Goal: Transaction & Acquisition: Purchase product/service

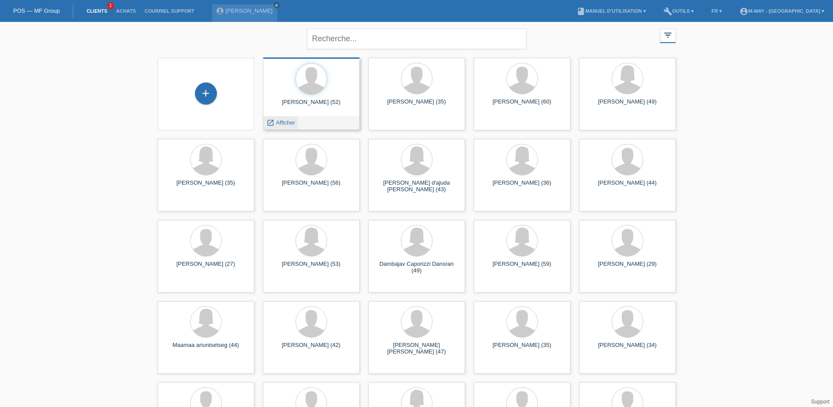
click at [286, 124] on span "Afficher" at bounding box center [285, 122] width 19 height 7
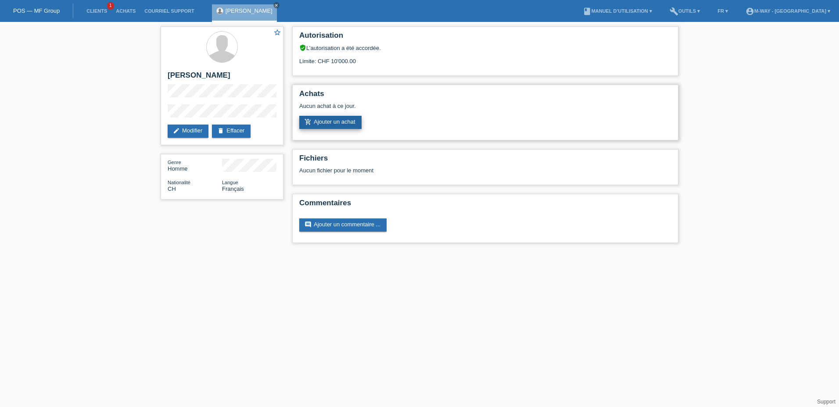
click at [337, 123] on link "add_shopping_cart Ajouter un achat" at bounding box center [330, 122] width 62 height 13
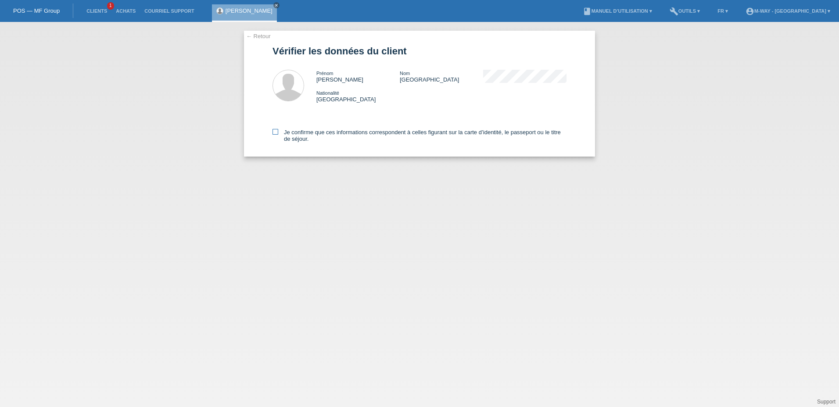
click at [273, 133] on icon at bounding box center [276, 132] width 6 height 6
click at [273, 133] on input "Je confirme que ces informations correspondent à celles figurant sur la carte d…" at bounding box center [276, 132] width 6 height 6
checkbox input "true"
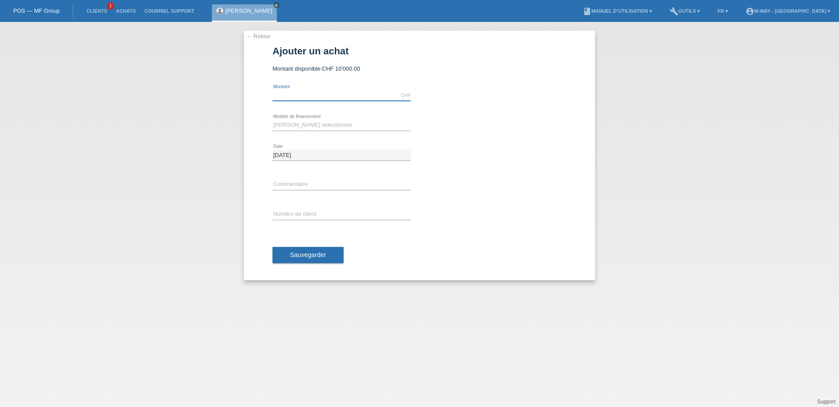
click at [354, 97] on input "text" at bounding box center [342, 95] width 138 height 11
type input "5248.00"
click at [346, 125] on select "Veuillez sélectionner Taux fixes Achat sur facture avec paiement partiel" at bounding box center [342, 125] width 138 height 11
select select "77"
click at [273, 120] on select "Veuillez sélectionner Taux fixes Achat sur facture avec paiement partiel" at bounding box center [342, 125] width 138 height 11
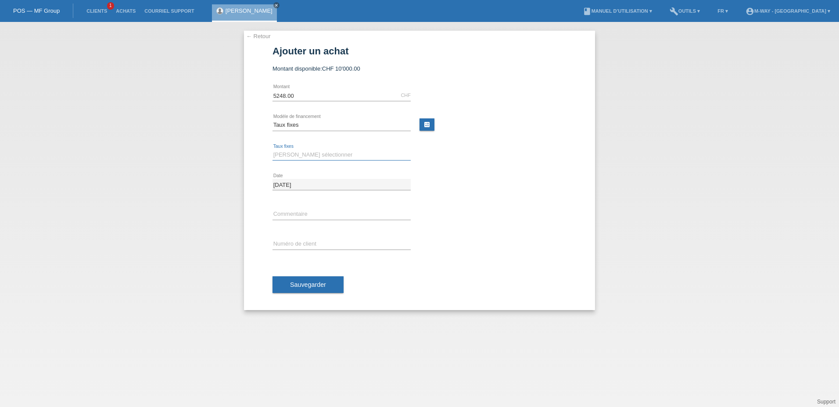
click at [331, 155] on select "Veuillez sélectionner 4 versements 5 versements 6 versements 7 versements 8 ver…" at bounding box center [342, 155] width 138 height 11
select select "202"
click at [273, 150] on select "Veuillez sélectionner 4 versements 5 versements 6 versements 7 versements 8 ver…" at bounding box center [342, 155] width 138 height 11
click at [324, 241] on input "text" at bounding box center [342, 244] width 138 height 11
type input "k035266"
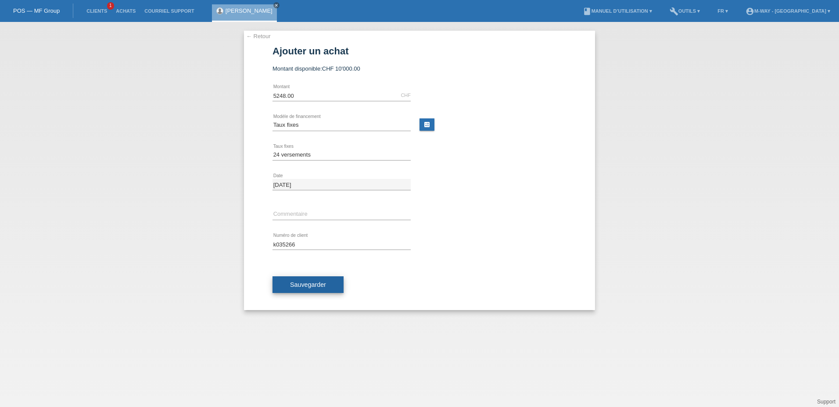
click at [328, 282] on button "Sauvegarder" at bounding box center [308, 285] width 71 height 17
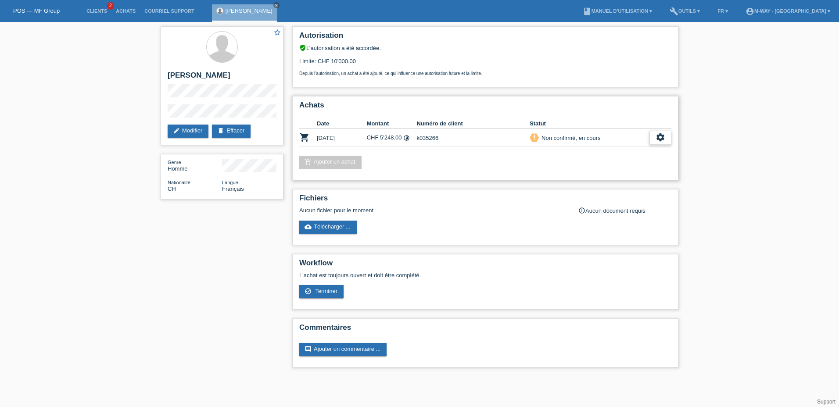
click at [657, 140] on icon "settings" at bounding box center [661, 138] width 10 height 10
click at [659, 134] on icon "settings" at bounding box center [661, 138] width 10 height 10
click at [612, 176] on div "check_circle_outline Terminer" at bounding box center [622, 178] width 97 height 13
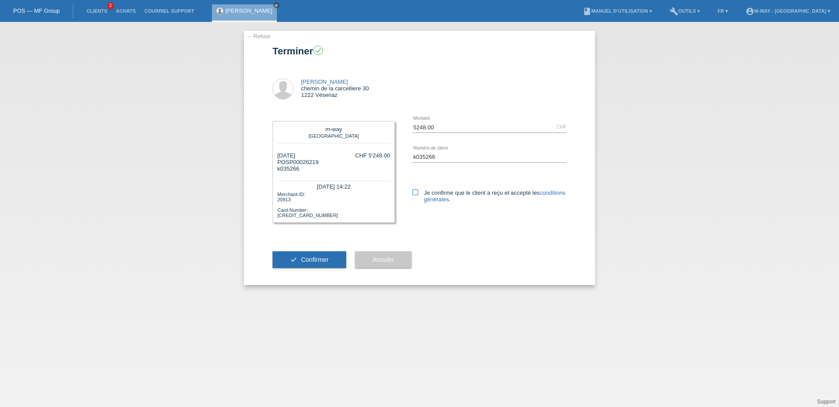
click at [418, 194] on icon at bounding box center [416, 193] width 6 height 6
click at [418, 194] on input "Je confirme que le client a reçu et accepté les conditions générales ." at bounding box center [416, 193] width 6 height 6
checkbox input "true"
click at [323, 259] on span "Confirmer" at bounding box center [315, 259] width 28 height 7
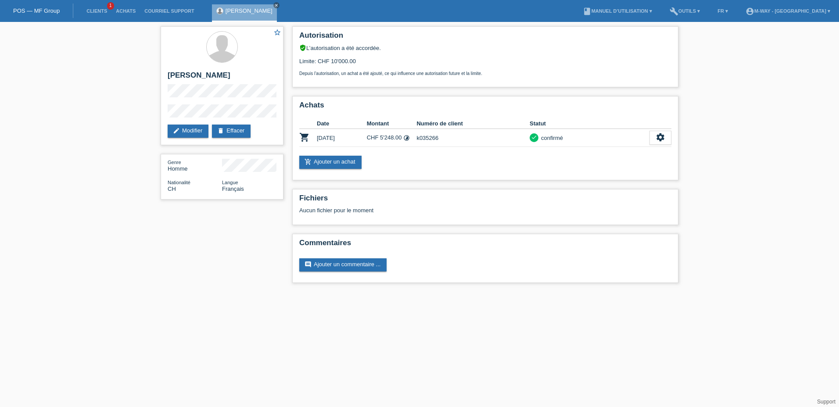
click at [42, 12] on link "POS — MF Group" at bounding box center [36, 10] width 47 height 7
